Goal: Task Accomplishment & Management: Complete application form

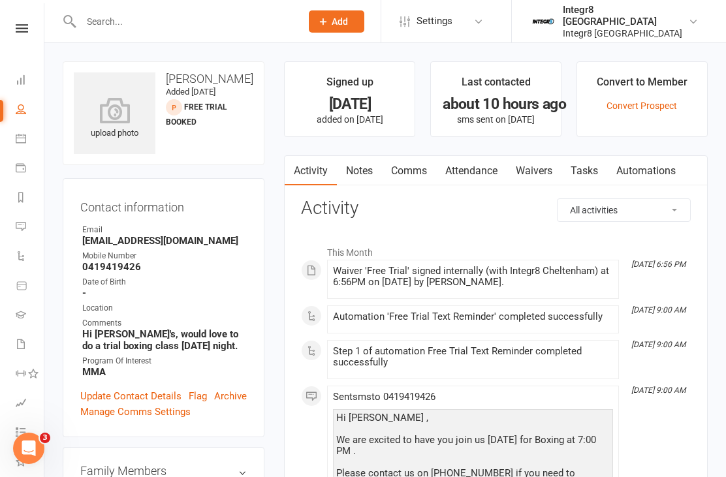
click at [106, 20] on input "text" at bounding box center [184, 21] width 215 height 18
type input "Ba"
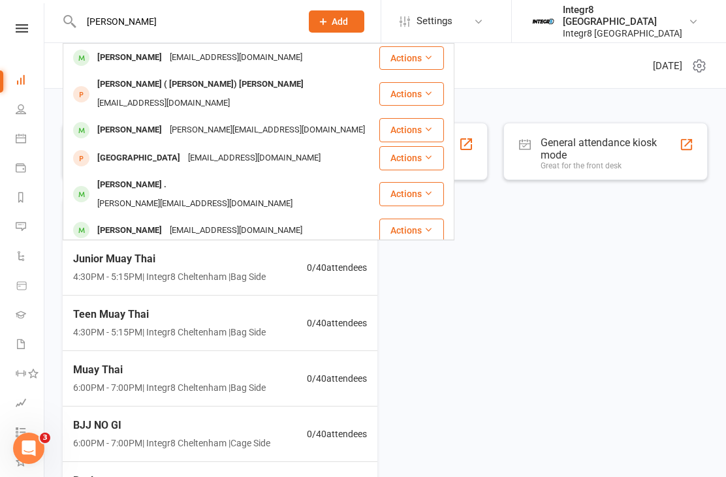
type input "Billy"
click at [101, 55] on div "Billy Nottage" at bounding box center [129, 57] width 72 height 19
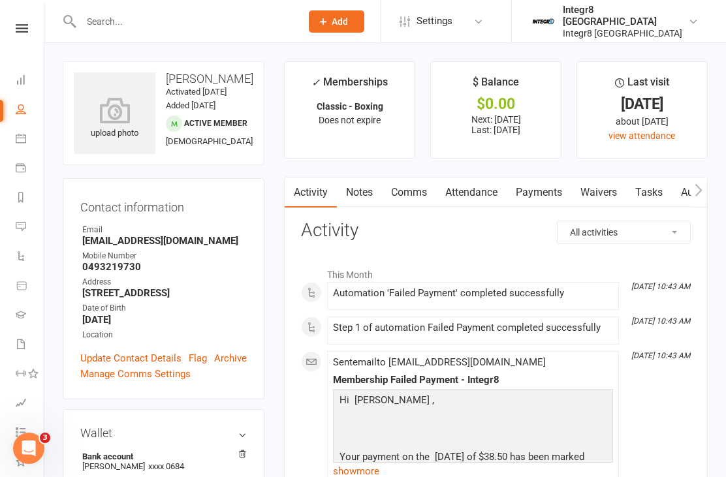
click at [600, 183] on link "Waivers" at bounding box center [598, 193] width 55 height 30
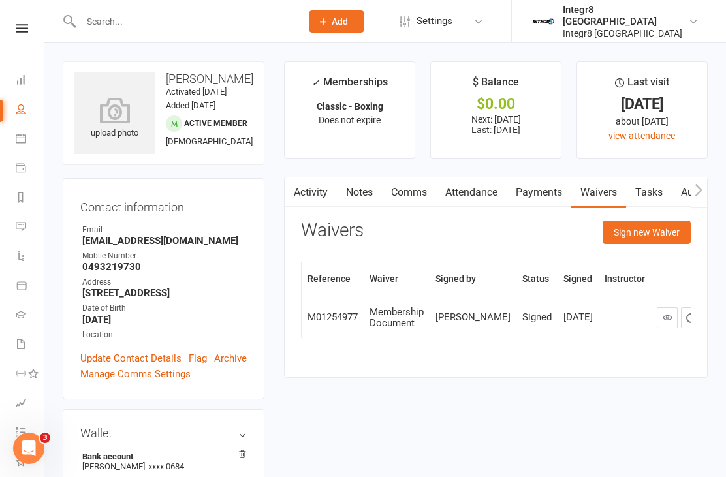
click at [512, 205] on link "Payments" at bounding box center [538, 193] width 65 height 30
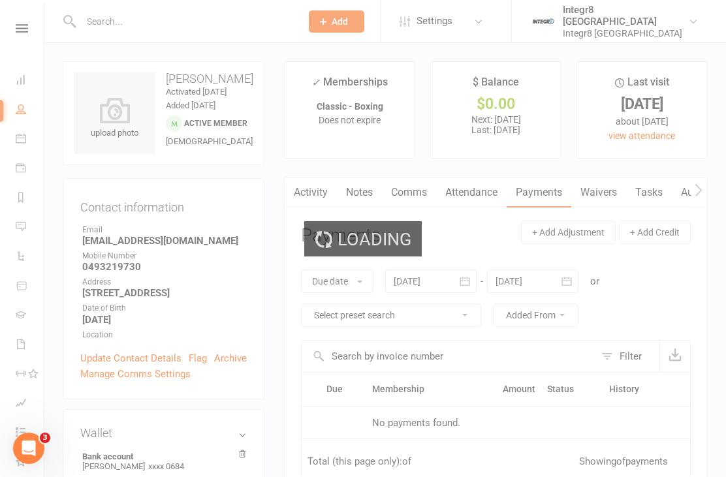
click at [546, 189] on div "Loading" at bounding box center [363, 238] width 726 height 477
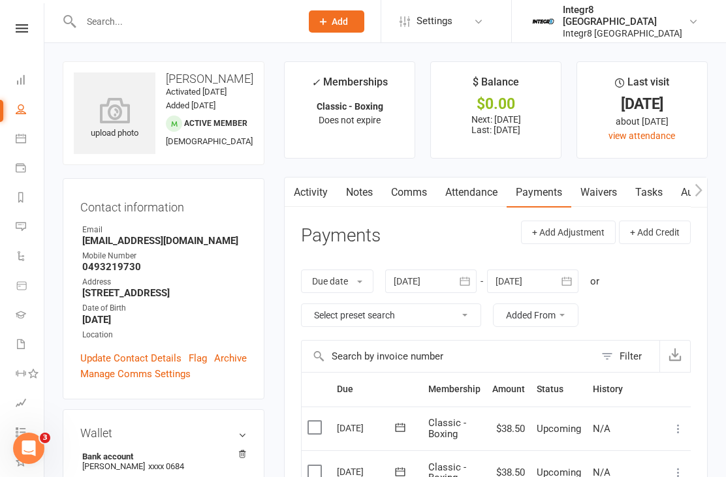
click at [599, 180] on link "Waivers" at bounding box center [598, 193] width 55 height 30
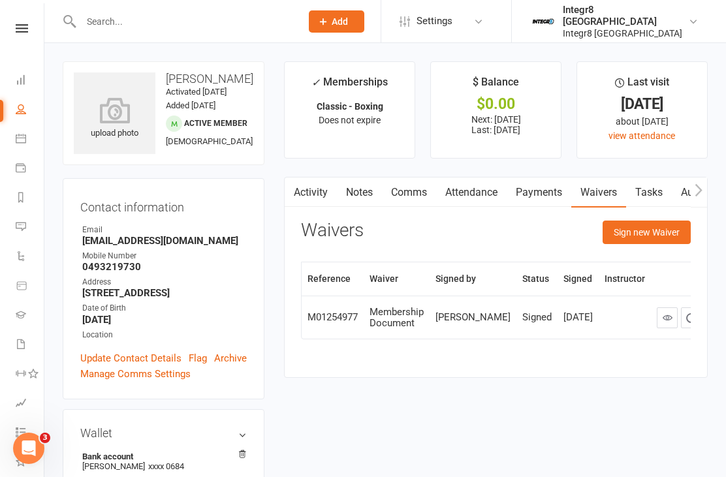
click at [665, 237] on button "Sign new Waiver" at bounding box center [646, 232] width 88 height 23
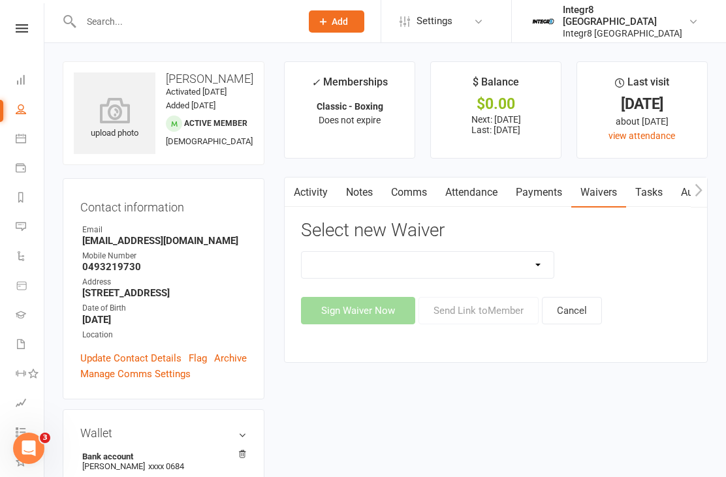
click at [525, 243] on div "Select new Waiver 10 Class Pass Cancellation Free Trial Hold Membership Documen…" at bounding box center [496, 273] width 390 height 104
click at [527, 257] on select "10 Class Pass Cancellation Free Trial Hold Membership Document No Payers Paymen…" at bounding box center [428, 265] width 252 height 26
select select "13792"
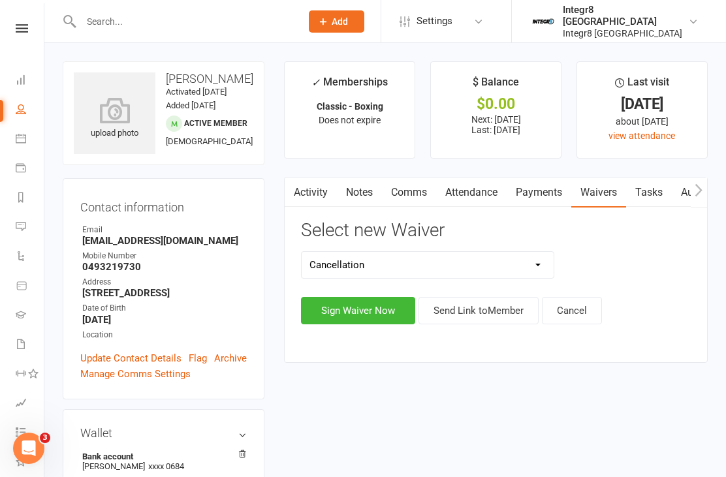
click at [387, 311] on button "Sign Waiver Now" at bounding box center [358, 310] width 114 height 27
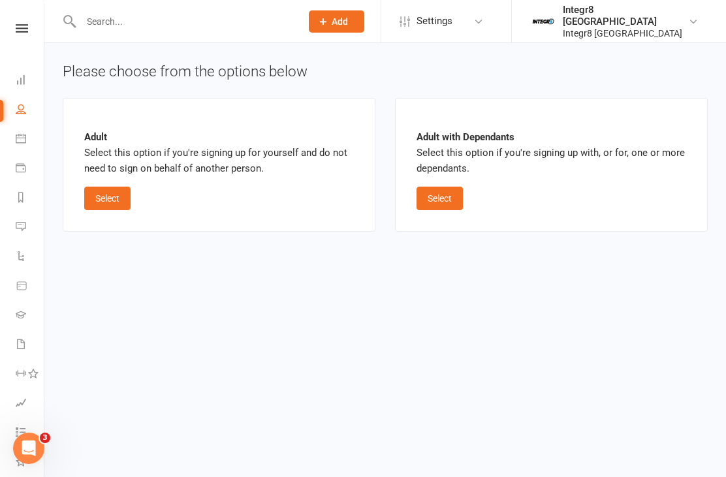
click at [106, 197] on button "Select" at bounding box center [107, 198] width 46 height 23
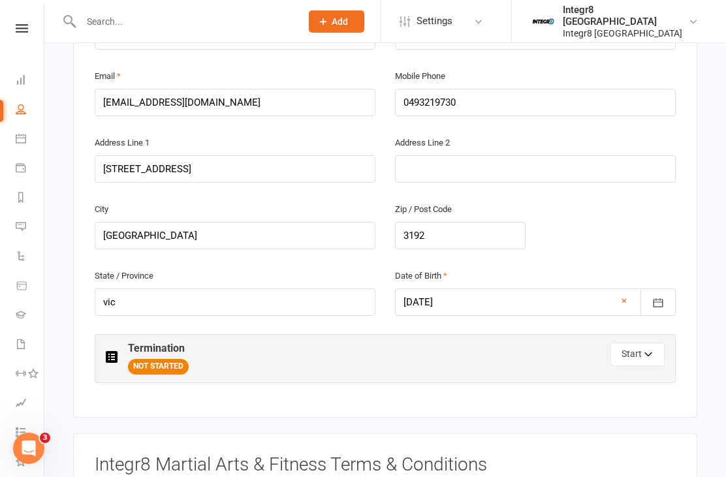
scroll to position [402, 0]
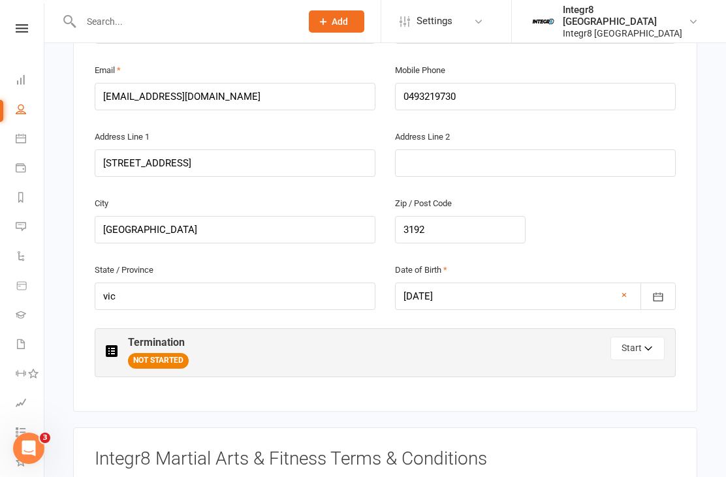
click at [636, 337] on button "Start" at bounding box center [637, 348] width 54 height 23
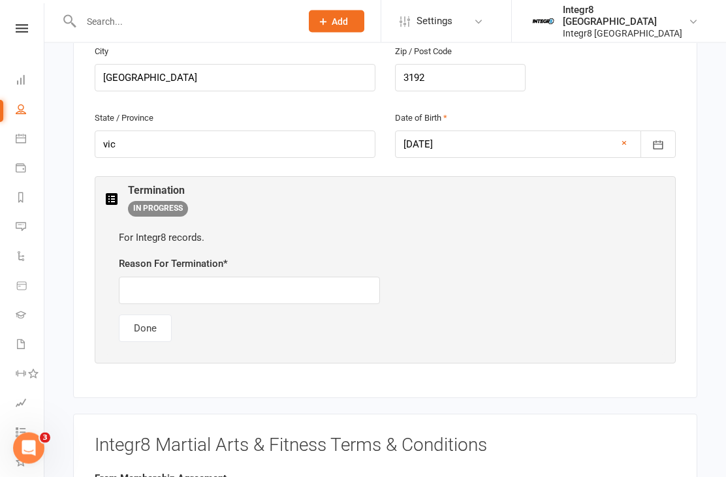
scroll to position [554, 0]
click at [144, 277] on input "text" at bounding box center [249, 290] width 261 height 27
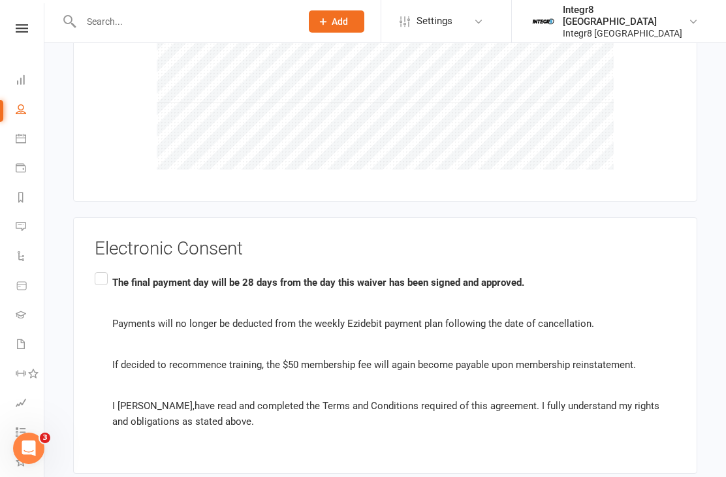
scroll to position [1281, 0]
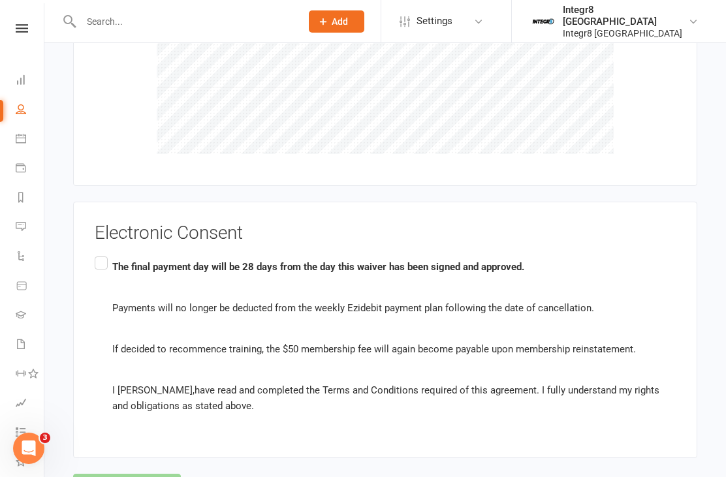
type input "Too expensive for me at this current time."
click at [99, 254] on label "The final payment day will be 28 days from the day this waiver has been signed …" at bounding box center [385, 336] width 581 height 164
click at [99, 254] on input "The final payment day will be 28 days from the day this waiver has been signed …" at bounding box center [99, 254] width 8 height 0
